Goal: Task Accomplishment & Management: Manage account settings

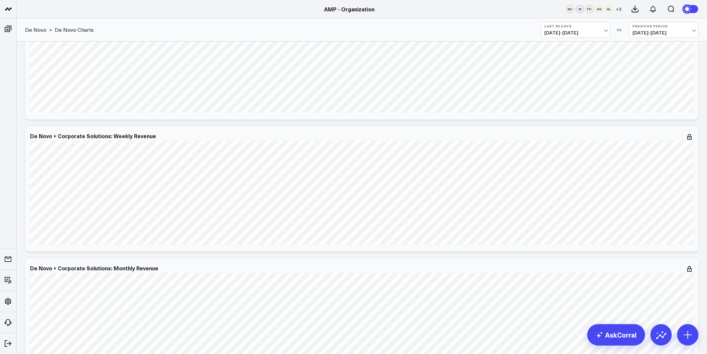
scroll to position [1105, 0]
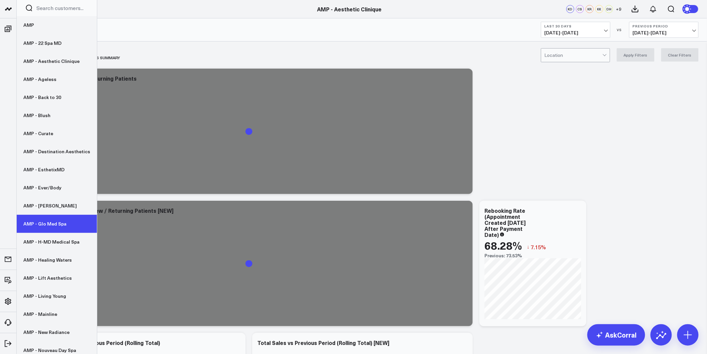
click at [43, 227] on link "AMP - Glo Med Spa" at bounding box center [57, 224] width 80 height 18
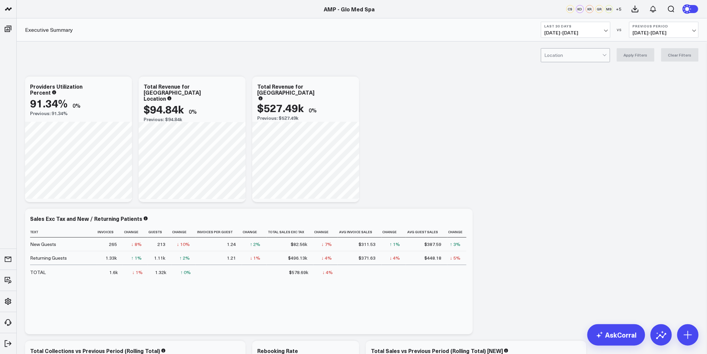
click at [563, 56] on div at bounding box center [574, 54] width 58 height 13
click at [563, 83] on div "Winterville" at bounding box center [575, 82] width 69 height 13
click at [643, 61] on button "Apply Filters" at bounding box center [636, 54] width 38 height 13
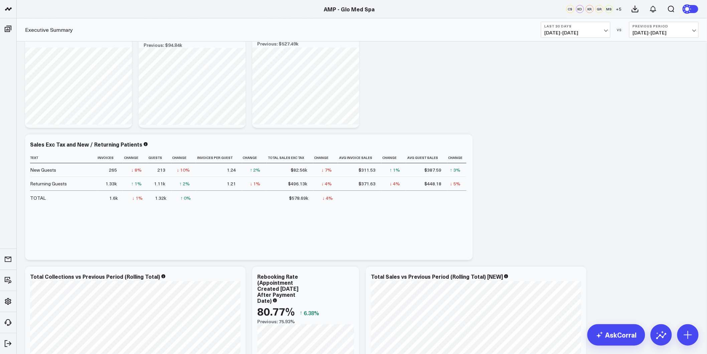
scroll to position [185, 0]
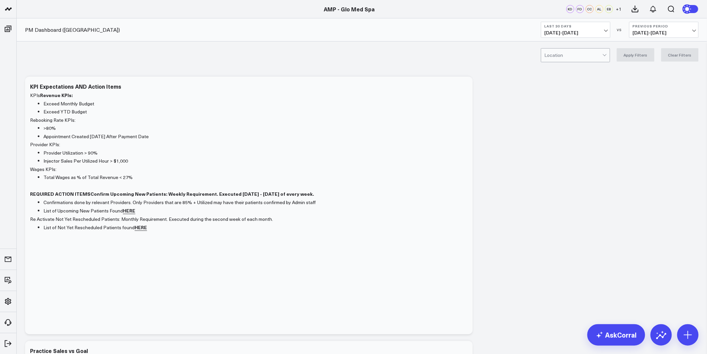
click at [605, 31] on span "08/24/25 - 09/22/25" at bounding box center [576, 32] width 62 height 5
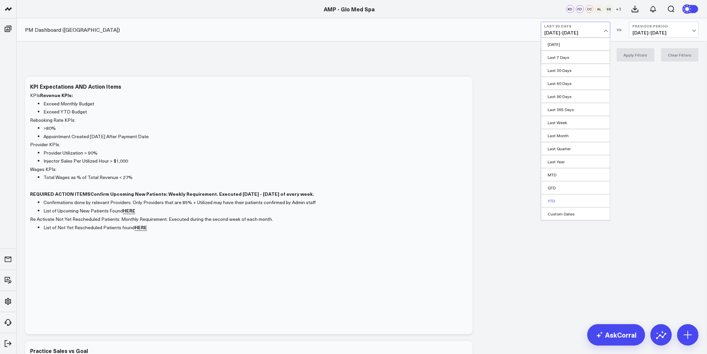
click at [556, 201] on link "YTD" at bounding box center [575, 200] width 69 height 13
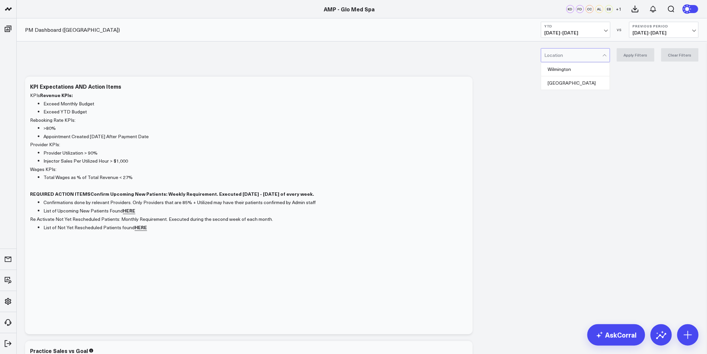
click at [589, 57] on div at bounding box center [574, 54] width 58 height 13
click at [578, 80] on div "Winterville" at bounding box center [575, 82] width 69 height 13
click at [637, 55] on button "Apply Filters" at bounding box center [636, 54] width 38 height 13
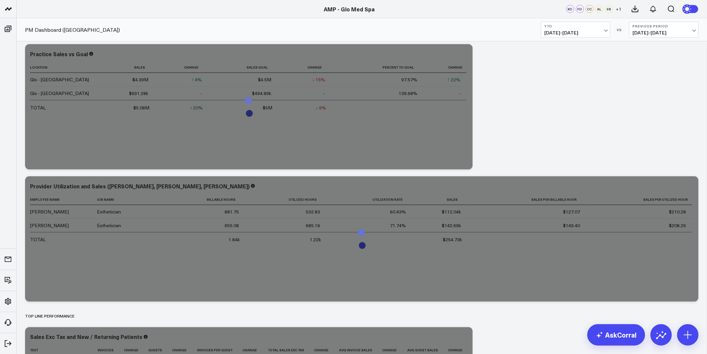
scroll to position [297, 0]
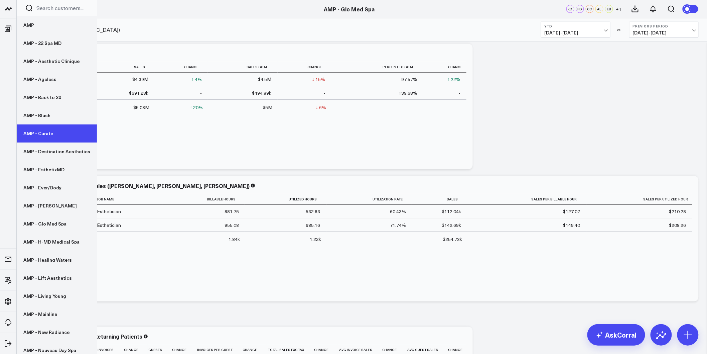
click at [46, 132] on link "AMP - Curate" at bounding box center [57, 133] width 80 height 18
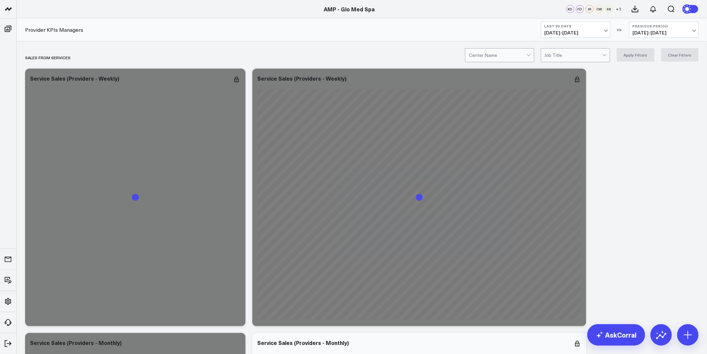
click at [494, 55] on div at bounding box center [498, 54] width 58 height 13
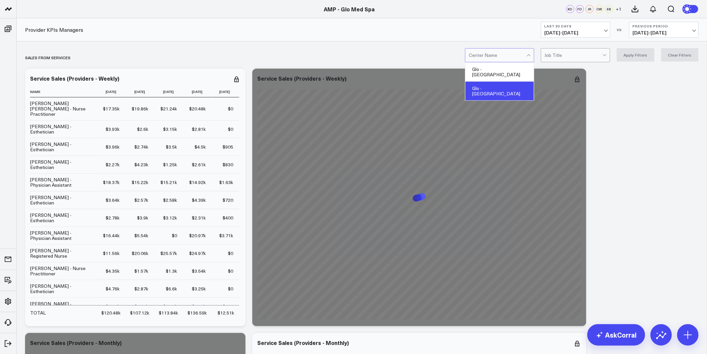
click at [499, 82] on div "Glo - Winterville" at bounding box center [500, 91] width 69 height 19
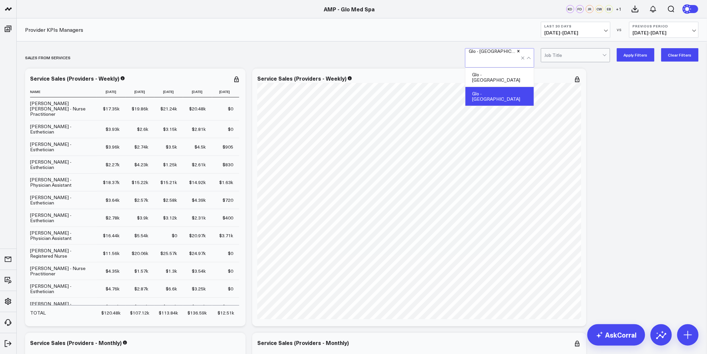
click at [633, 57] on button "Apply Filters" at bounding box center [636, 54] width 38 height 13
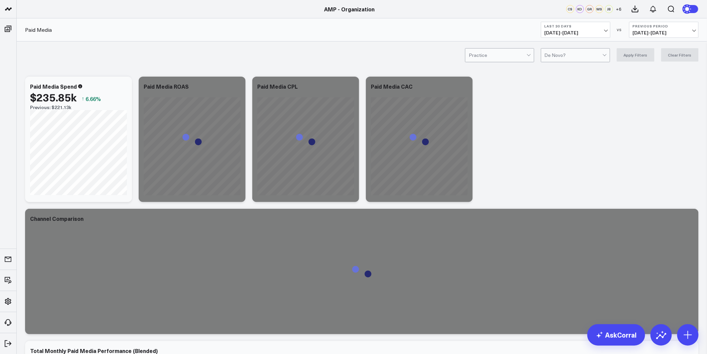
click at [582, 34] on span "[DATE] - [DATE]" at bounding box center [576, 32] width 62 height 5
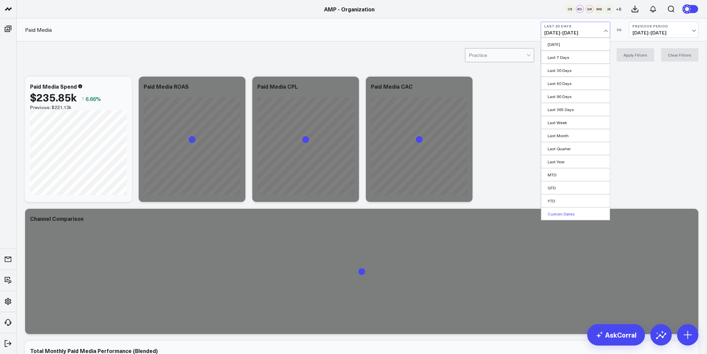
click at [553, 212] on link "Custom Dates" at bounding box center [575, 213] width 69 height 13
select select "8"
select select "2025"
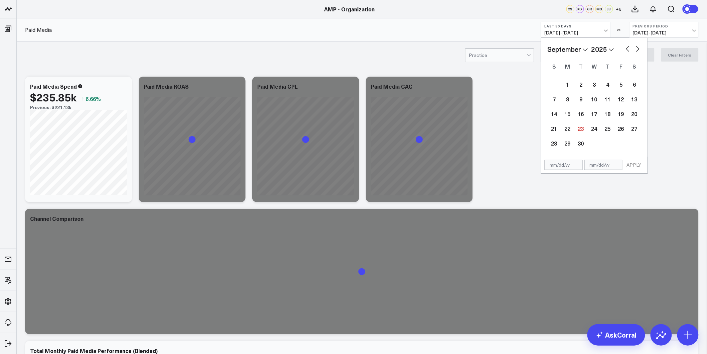
click at [596, 45] on select "2026 2025 2024 2023 2022 2021 2020 2019 2018 2017 2016 2015 2014 2013 2012 2011…" at bounding box center [603, 49] width 23 height 10
select select "8"
select select "2024"
click at [582, 45] on select "January February March April May June July August September October November De…" at bounding box center [568, 49] width 40 height 10
select select "2024"
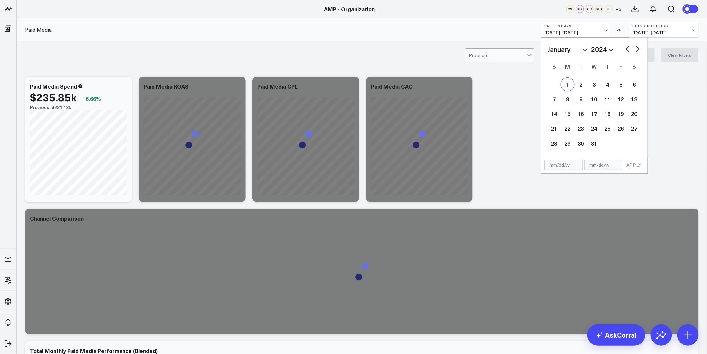
click at [569, 85] on div "1" at bounding box center [567, 84] width 13 height 13
type input "01/01/24"
select select "2024"
click at [603, 45] on select "2026 2025 2024 2023 2022 2021 2020 2019 2018 2017 2016 2015 2014 2013 2012 2011…" at bounding box center [603, 49] width 23 height 10
select select "2025"
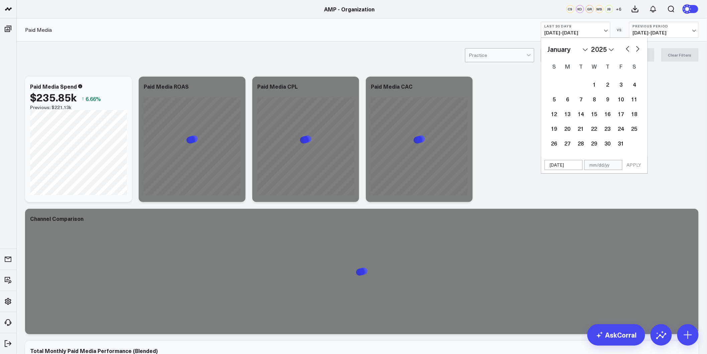
click at [582, 51] on select "January February March April May June July August September October November De…" at bounding box center [568, 49] width 40 height 10
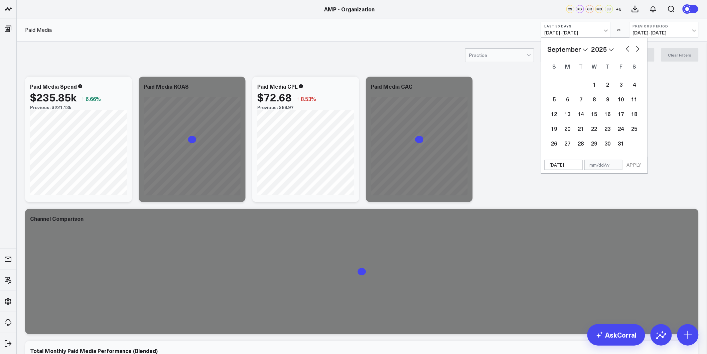
select select "8"
select select "2025"
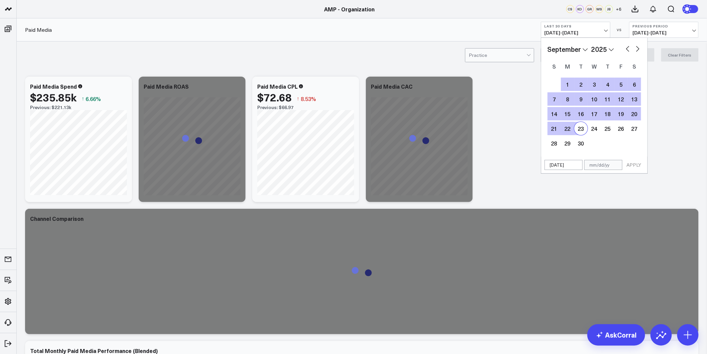
click at [581, 129] on div "23" at bounding box center [581, 128] width 13 height 13
type input "[DATE]"
select select "8"
select select "2025"
click at [637, 164] on button "APPLY" at bounding box center [634, 165] width 20 height 10
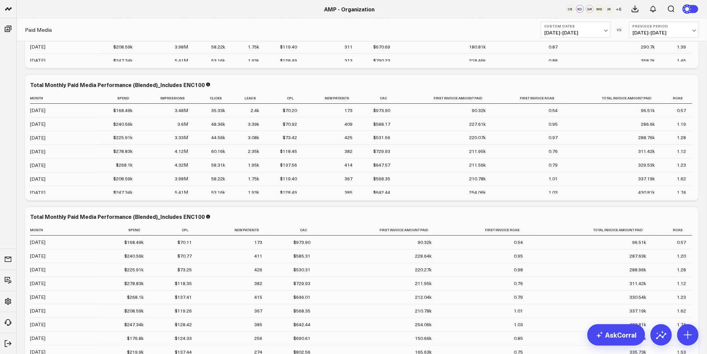
scroll to position [408, 0]
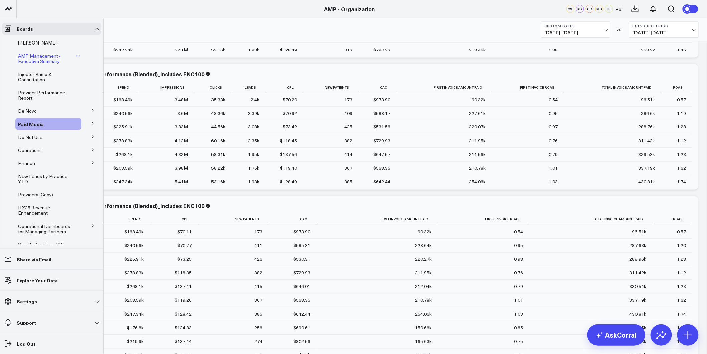
click at [22, 58] on span "AMP Management - Executive Summary" at bounding box center [39, 58] width 43 height 12
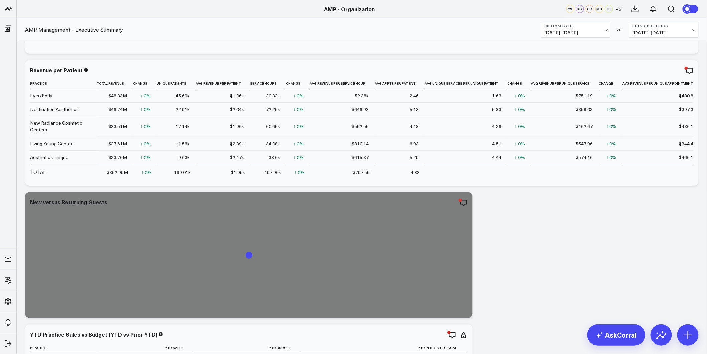
scroll to position [185, 0]
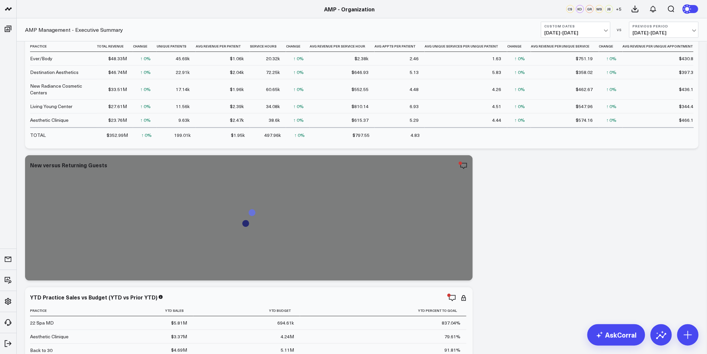
click at [606, 35] on span "01/01/24 - 09/23/25" at bounding box center [576, 32] width 62 height 5
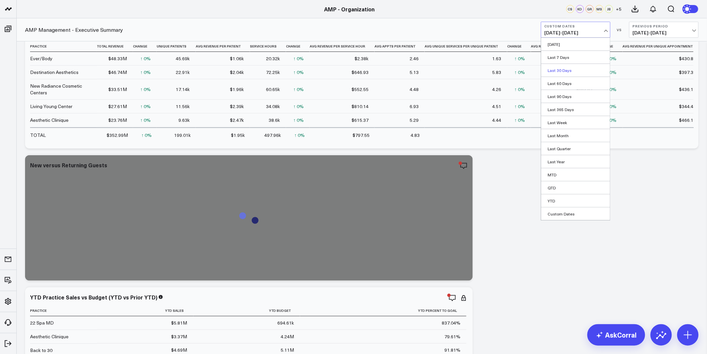
click at [562, 73] on link "Last 30 Days" at bounding box center [575, 70] width 69 height 13
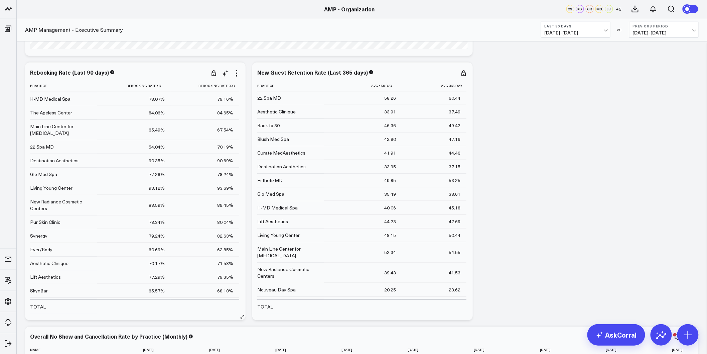
scroll to position [67, 0]
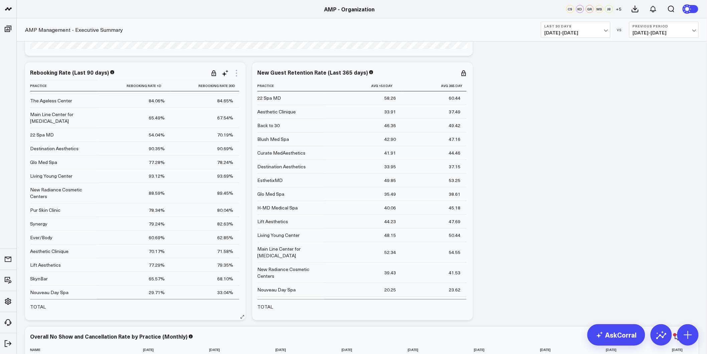
click at [235, 72] on icon at bounding box center [237, 73] width 8 height 8
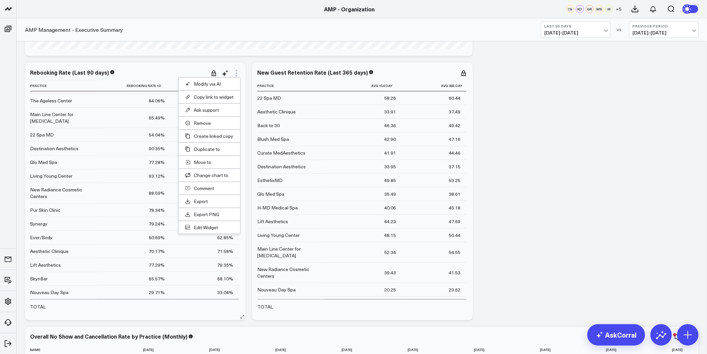
click at [237, 76] on icon at bounding box center [236, 75] width 1 height 1
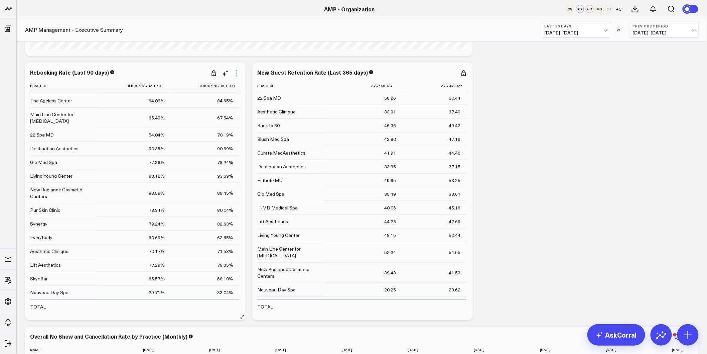
click at [237, 76] on icon at bounding box center [236, 75] width 1 height 1
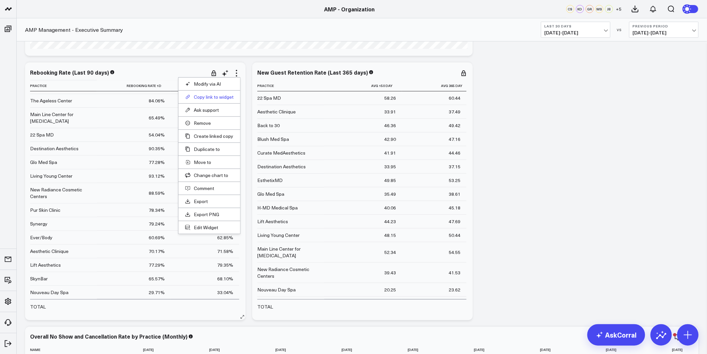
click at [209, 98] on button "Copy link to widget" at bounding box center [209, 97] width 48 height 6
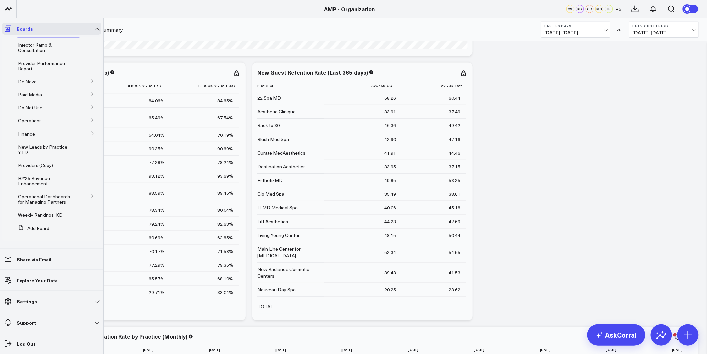
scroll to position [24, 0]
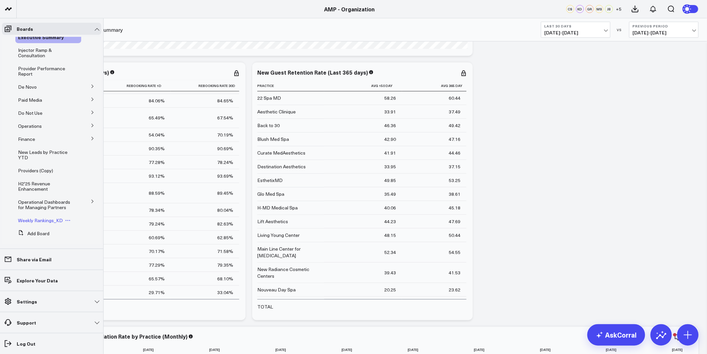
click at [39, 218] on span "Weekly Rankings_KD" at bounding box center [40, 220] width 45 height 6
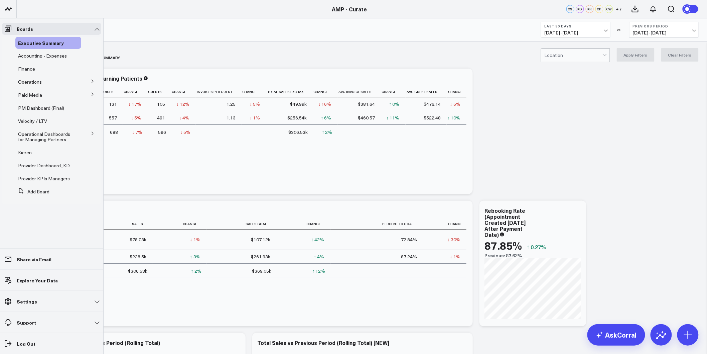
click at [92, 84] on button at bounding box center [92, 81] width 17 height 10
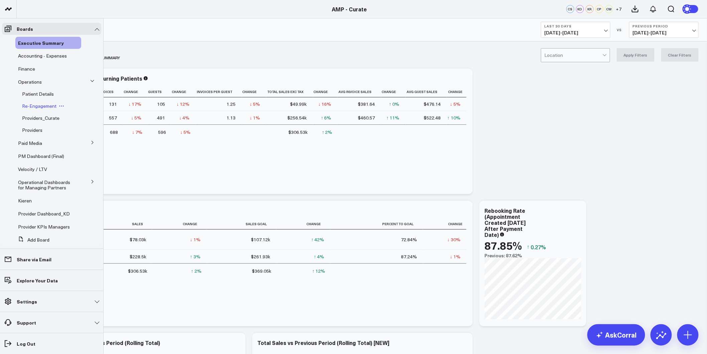
click at [44, 106] on span "Re-Engagement" at bounding box center [39, 106] width 34 height 6
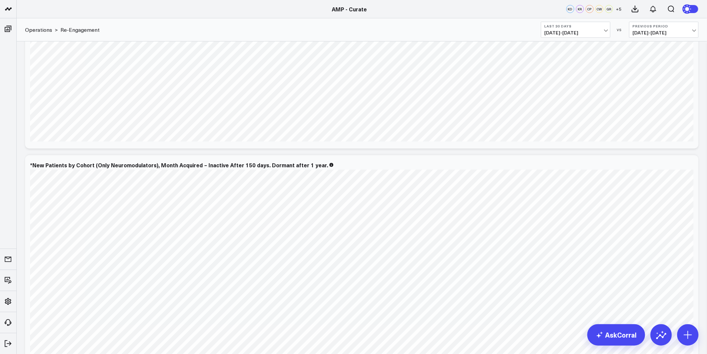
scroll to position [260, 0]
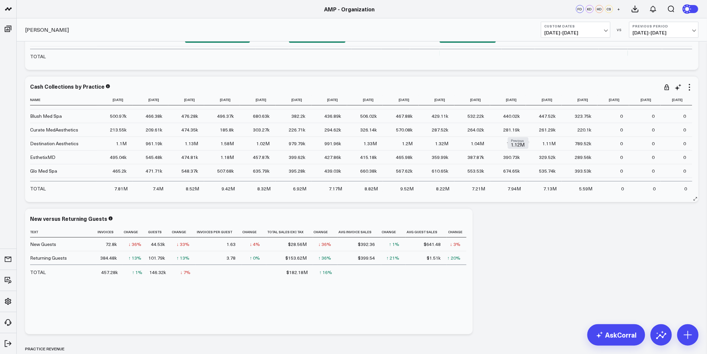
scroll to position [74, 0]
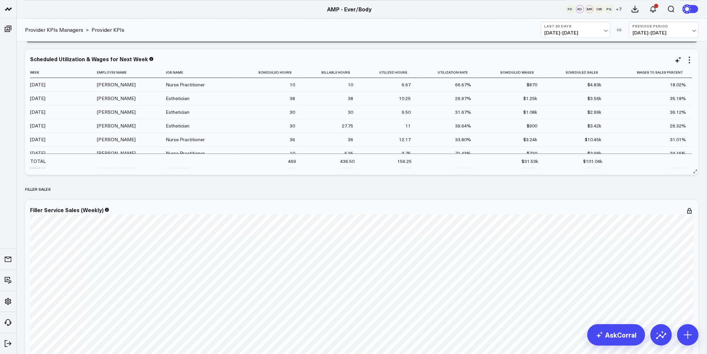
scroll to position [1799, 0]
drag, startPoint x: 439, startPoint y: 197, endPoint x: 413, endPoint y: 94, distance: 106.3
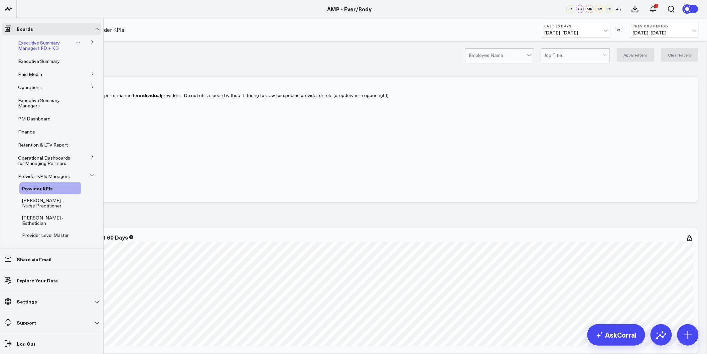
click at [37, 48] on span "Executive Summary Managers FD + KD" at bounding box center [39, 45] width 42 height 12
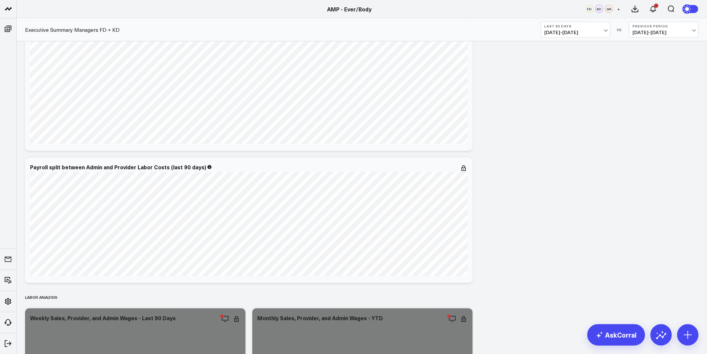
scroll to position [1522, 0]
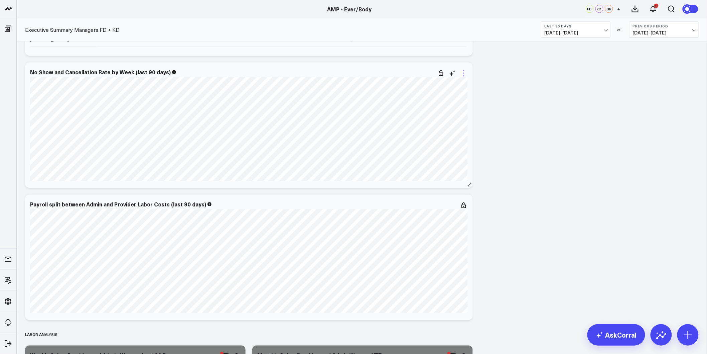
click at [462, 74] on icon at bounding box center [464, 73] width 8 height 8
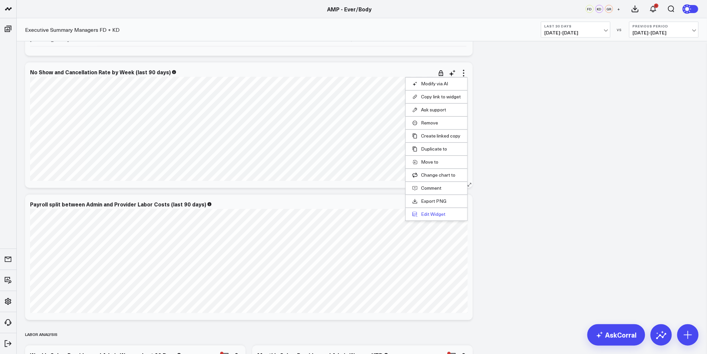
click at [428, 216] on button "Edit Widget" at bounding box center [436, 214] width 48 height 6
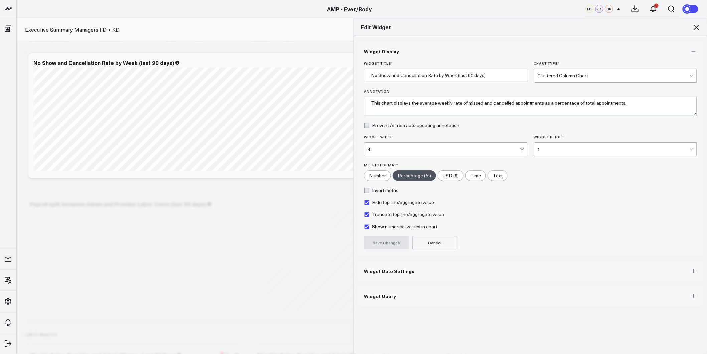
click at [388, 228] on label "Show numerical values in chart" at bounding box center [401, 226] width 74 height 5
click at [369, 228] on input "Show numerical values in chart" at bounding box center [366, 226] width 5 height 5
checkbox input "false"
click at [380, 242] on button "Save Changes" at bounding box center [386, 242] width 45 height 13
click at [694, 24] on icon at bounding box center [697, 27] width 8 height 8
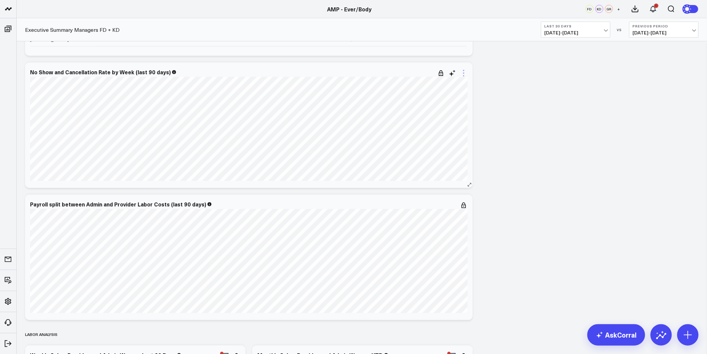
click at [464, 69] on icon at bounding box center [464, 73] width 8 height 8
click at [428, 215] on button "Edit Widget" at bounding box center [436, 214] width 48 height 6
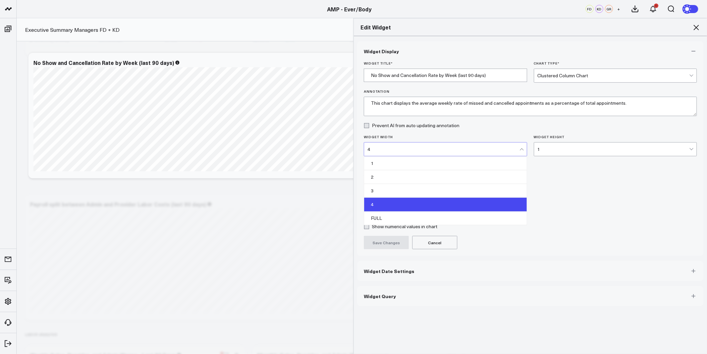
click at [502, 145] on div "4" at bounding box center [444, 148] width 152 height 13
click at [387, 215] on div "FULL" at bounding box center [445, 217] width 163 height 13
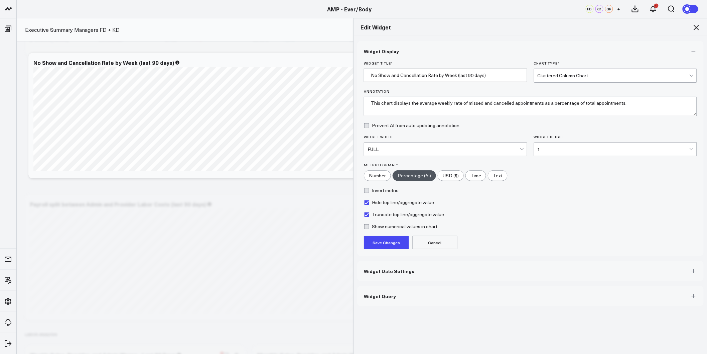
click at [390, 226] on label "Show numerical values in chart" at bounding box center [401, 226] width 74 height 5
click at [369, 226] on input "Show numerical values in chart" at bounding box center [366, 226] width 5 height 5
checkbox input "true"
click at [390, 243] on button "Save Changes" at bounding box center [386, 242] width 45 height 13
click at [697, 28] on icon at bounding box center [697, 27] width 8 height 8
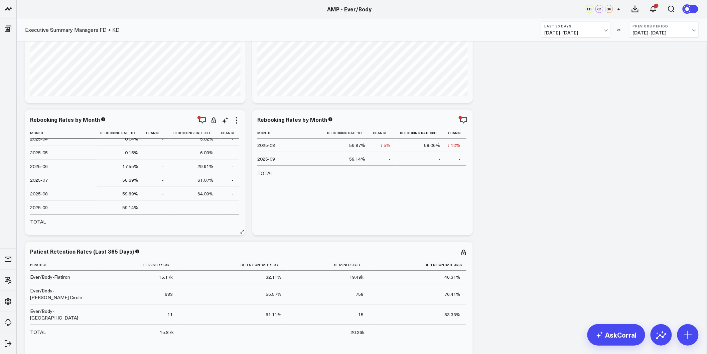
scroll to position [2451, 0]
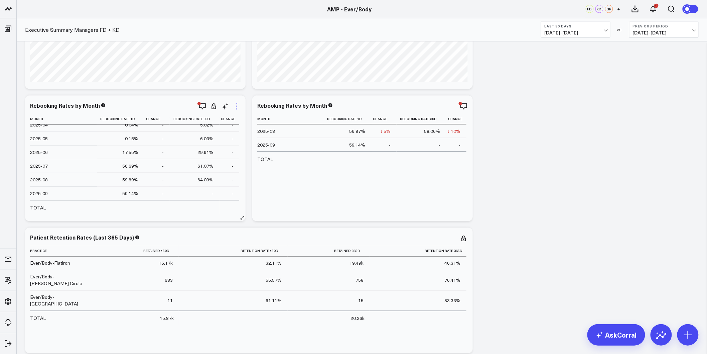
click at [238, 106] on icon at bounding box center [237, 106] width 8 height 8
click at [215, 129] on button "Copy link to widget" at bounding box center [209, 130] width 48 height 6
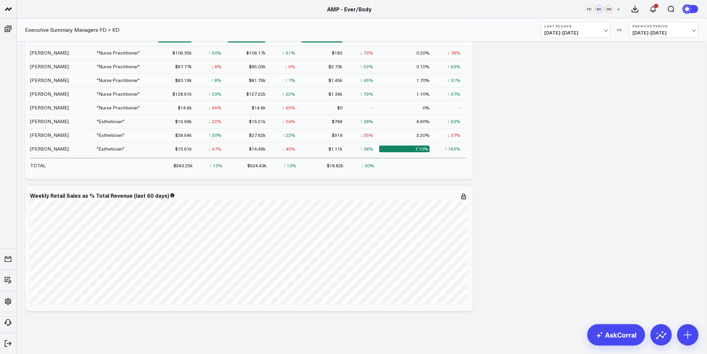
scroll to position [2182, 0]
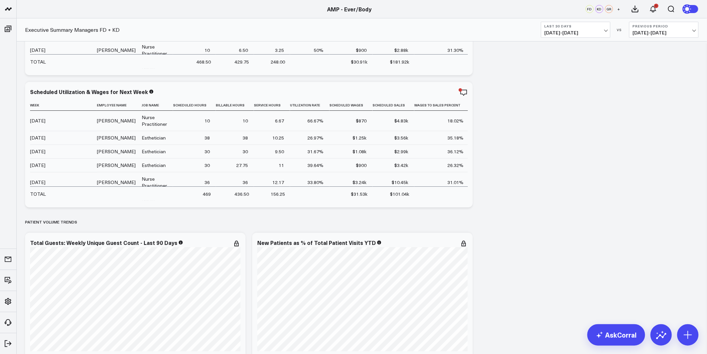
drag, startPoint x: 507, startPoint y: 250, endPoint x: 509, endPoint y: 104, distance: 145.7
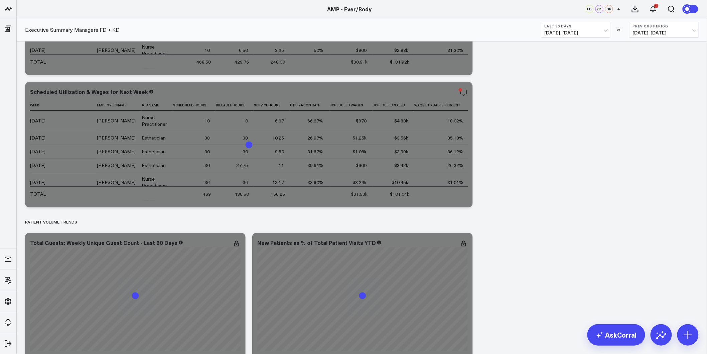
scroll to position [0, 0]
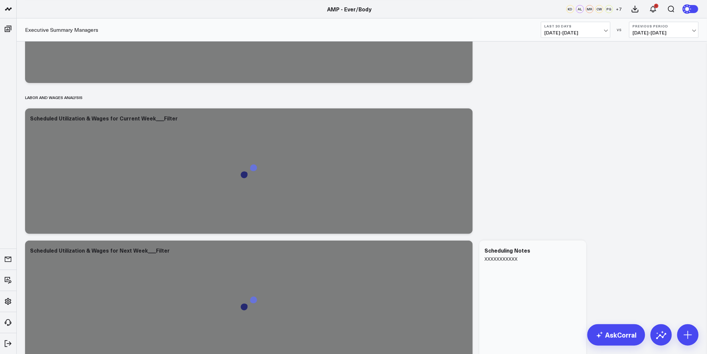
scroll to position [2117, 0]
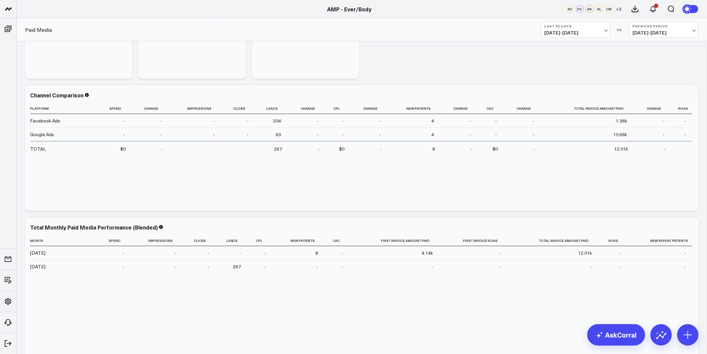
scroll to position [260, 0]
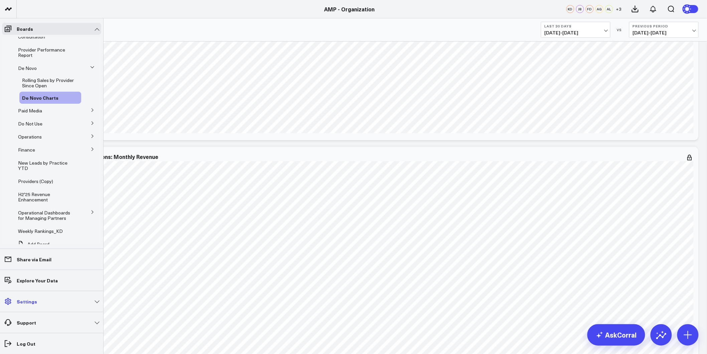
scroll to position [37, 0]
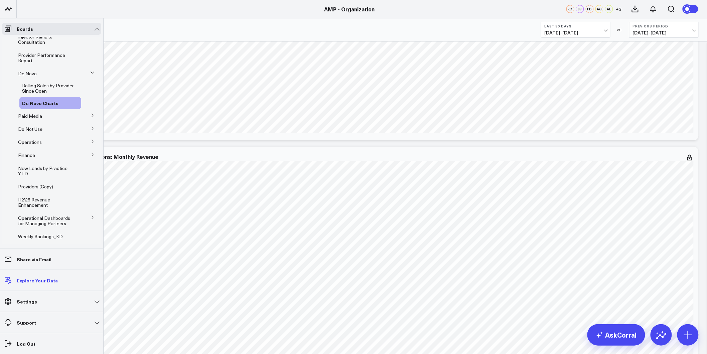
click at [34, 283] on link "Explore Your Data" at bounding box center [51, 280] width 99 height 12
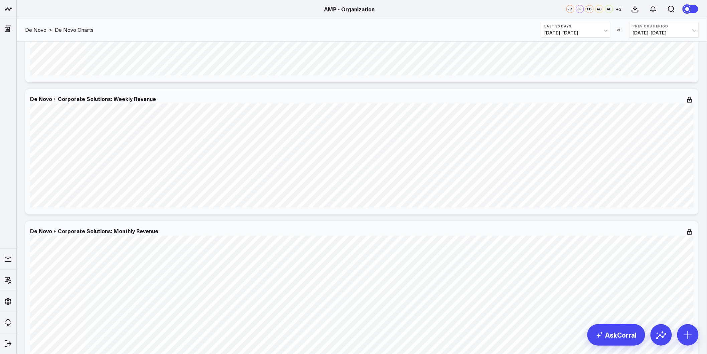
scroll to position [919, 0]
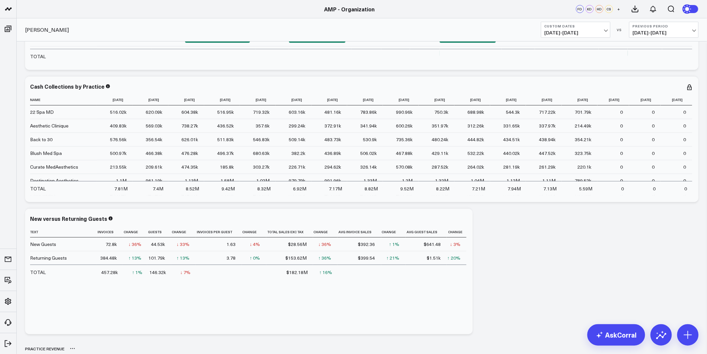
scroll to position [74, 0]
